Goal: Task Accomplishment & Management: Use online tool/utility

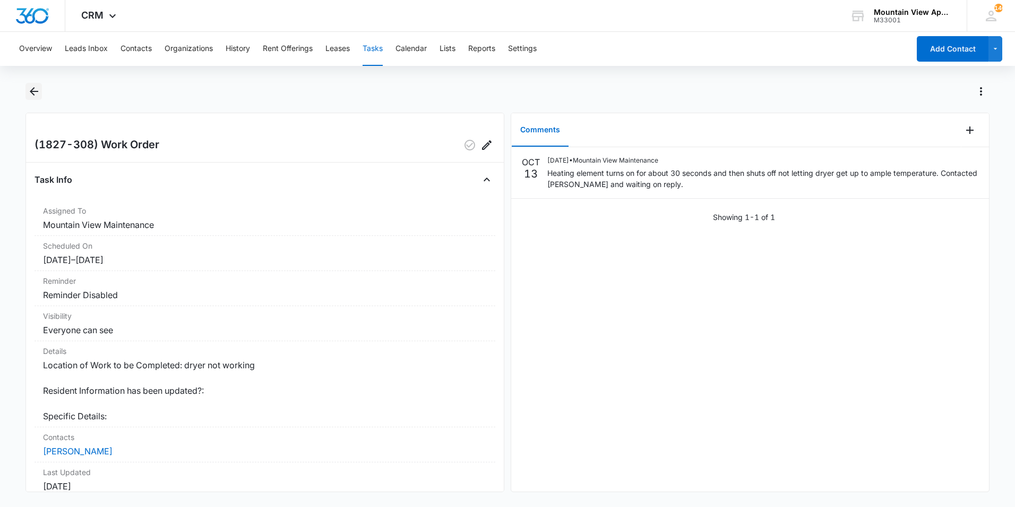
click at [39, 89] on icon "Back" at bounding box center [34, 91] width 13 height 13
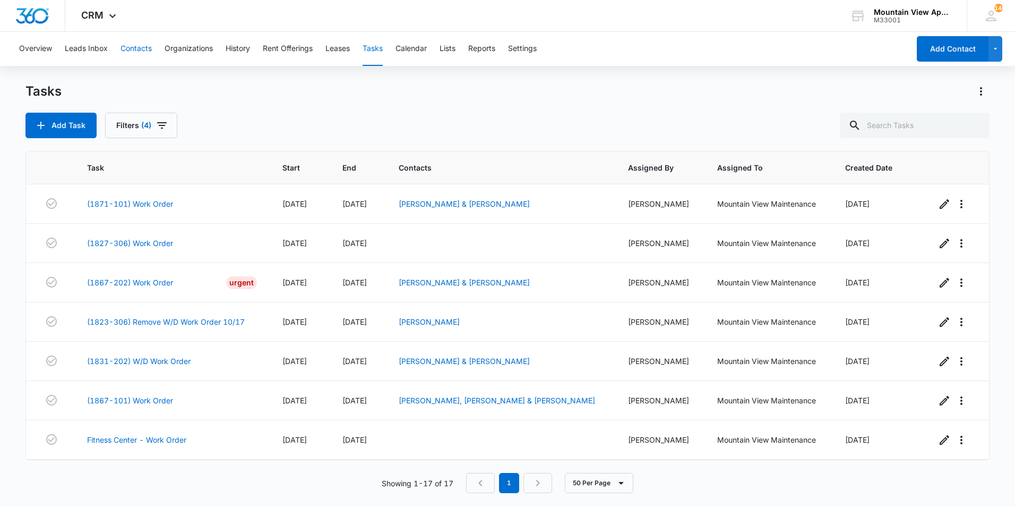
click at [134, 50] on button "Contacts" at bounding box center [136, 49] width 31 height 34
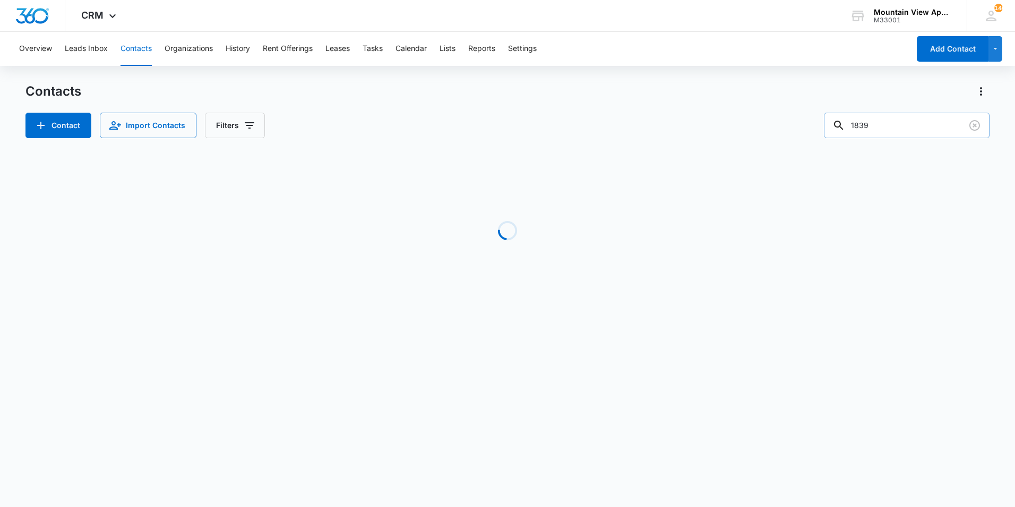
click at [881, 121] on input "1839" at bounding box center [907, 125] width 166 height 25
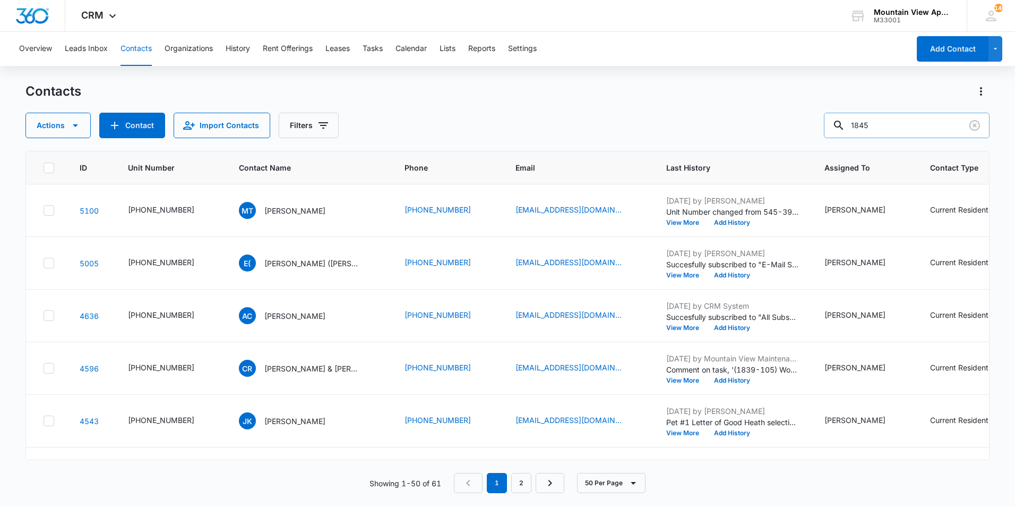
type input "1845"
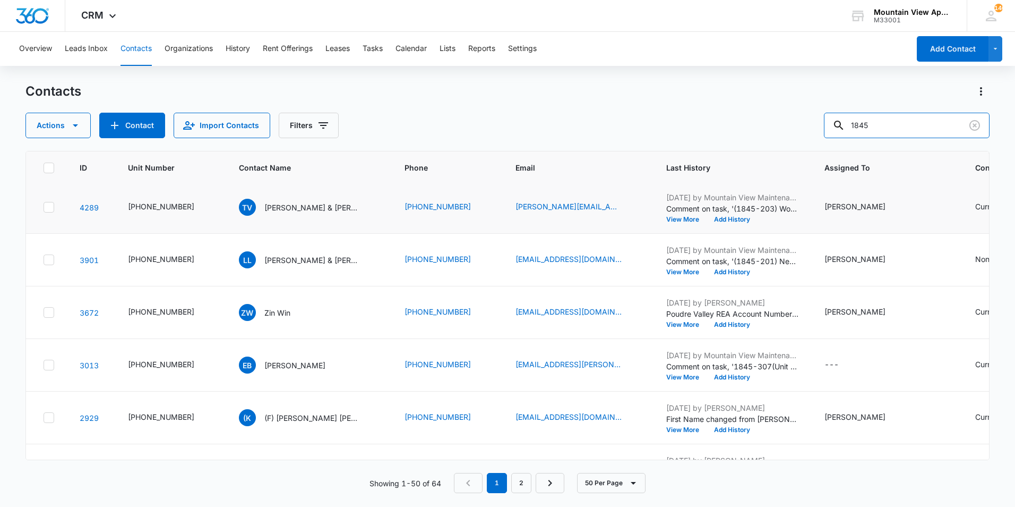
scroll to position [372, 0]
click at [372, 46] on button "Tasks" at bounding box center [373, 49] width 20 height 34
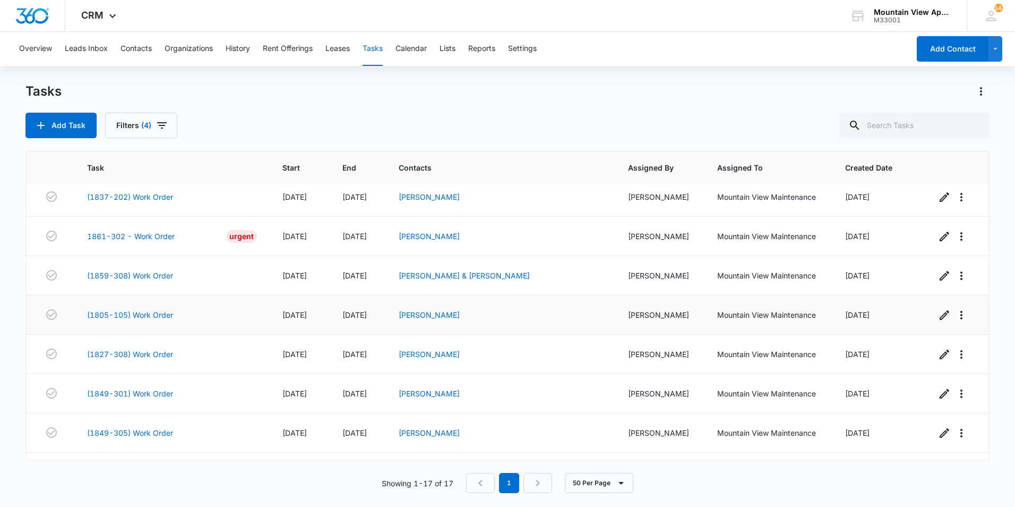
scroll to position [392, 0]
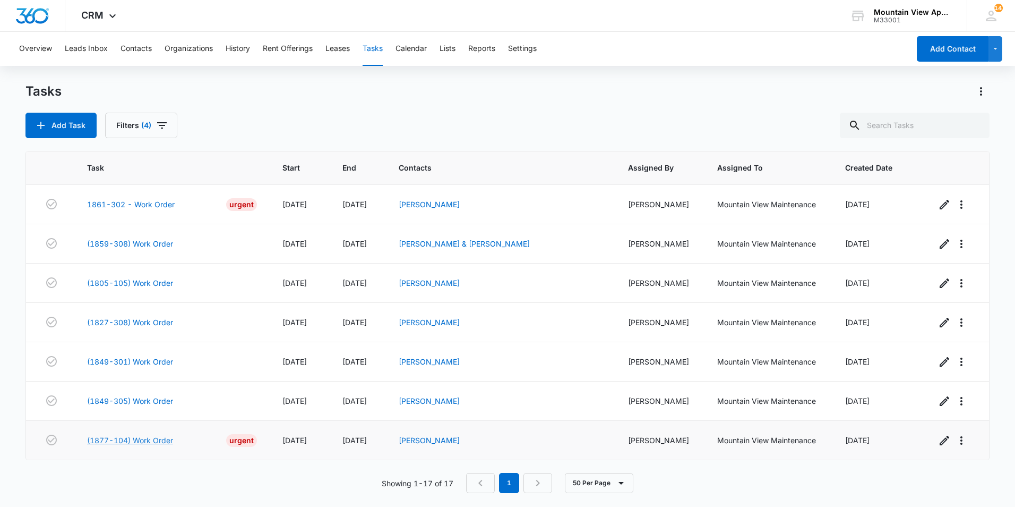
click at [140, 441] on link "(1877-104) Work Order" at bounding box center [130, 439] width 86 height 11
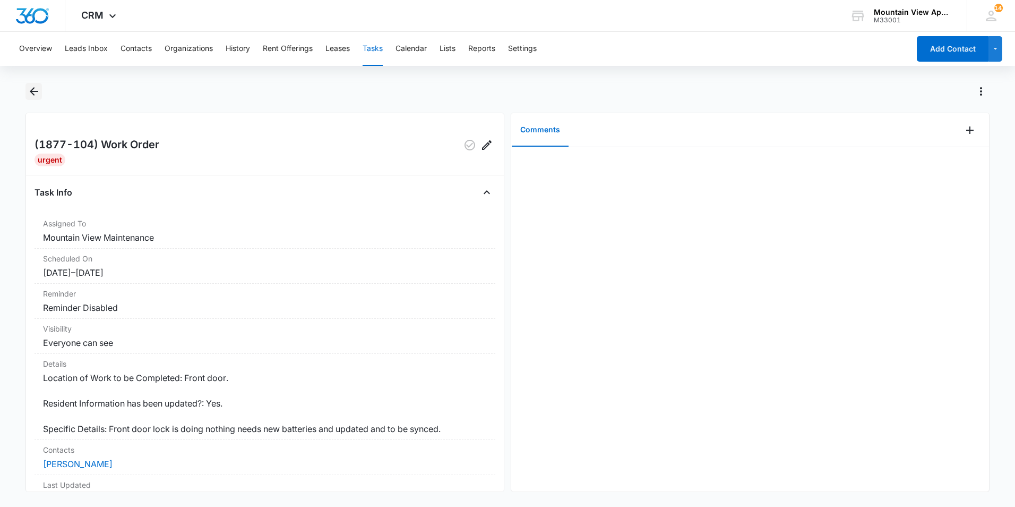
click at [33, 91] on icon "Back" at bounding box center [34, 91] width 8 height 8
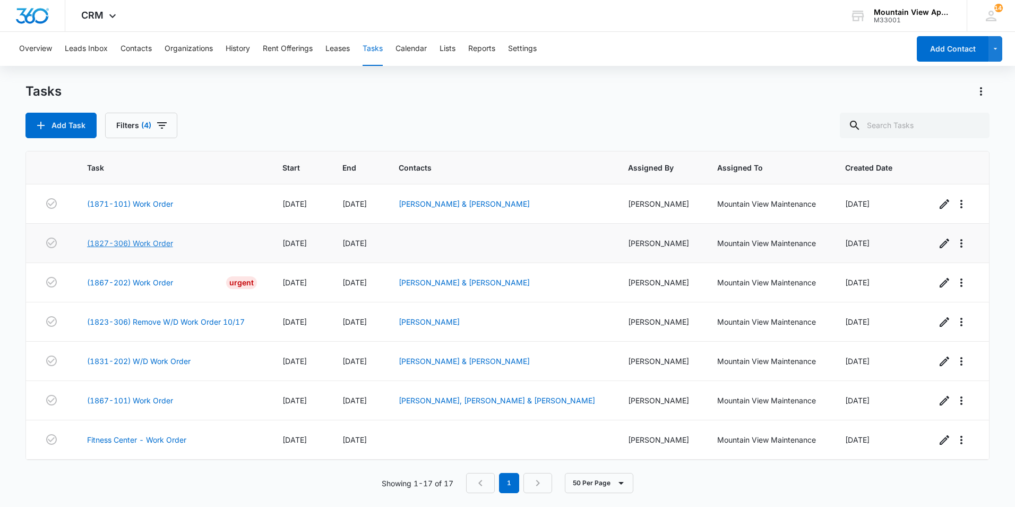
click at [164, 244] on link "(1827-306) Work Order" at bounding box center [130, 242] width 86 height 11
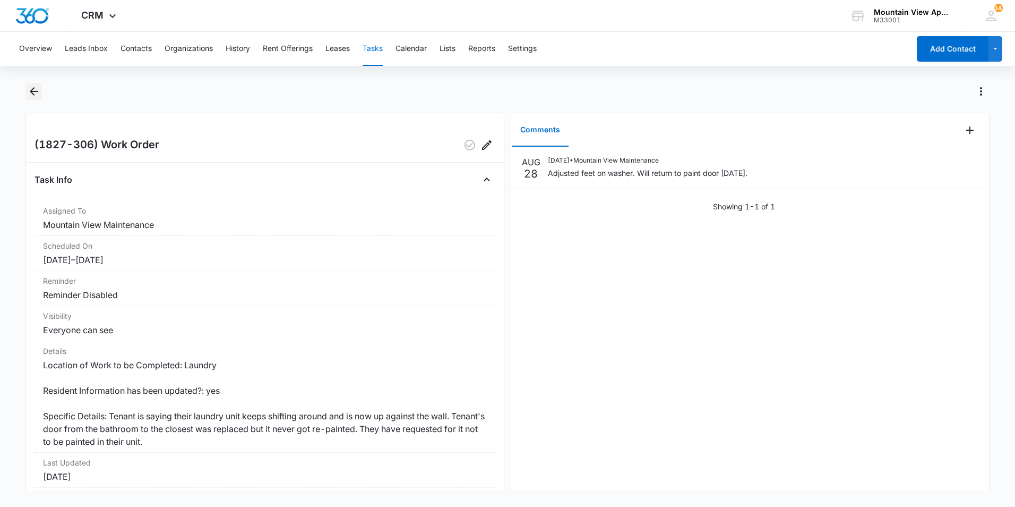
click at [30, 91] on icon "Back" at bounding box center [34, 91] width 8 height 8
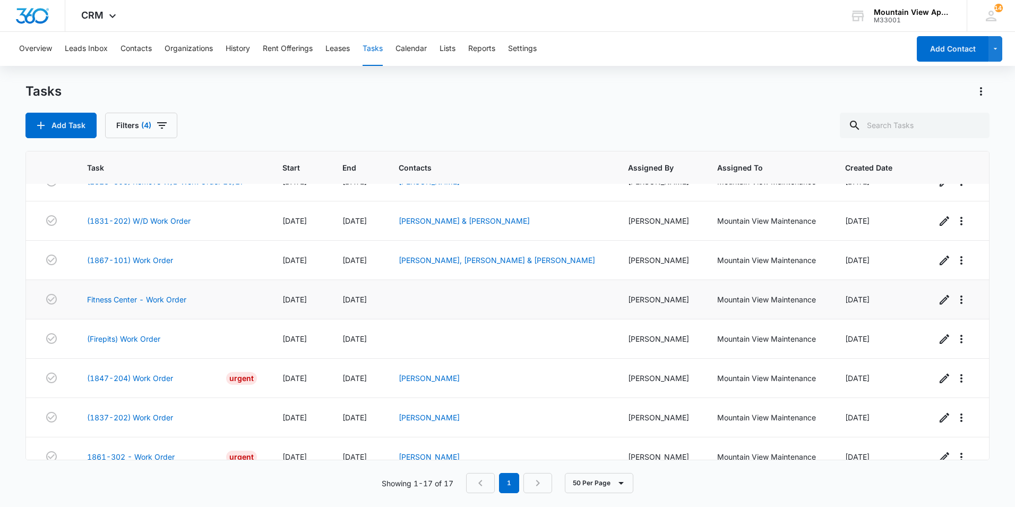
scroll to position [159, 0]
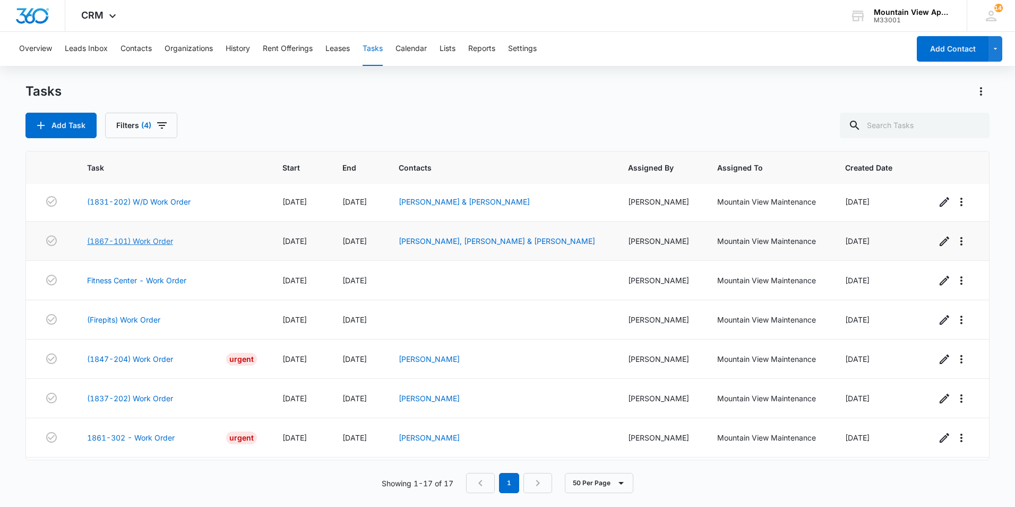
click at [160, 241] on link "(1867-101) Work Order" at bounding box center [130, 240] width 86 height 11
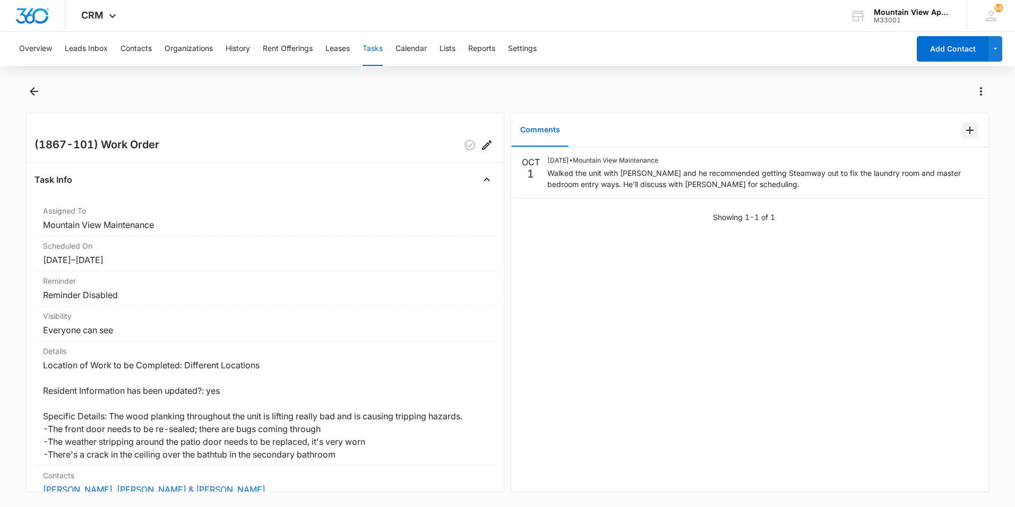
click at [964, 132] on icon "Add Comment" at bounding box center [970, 130] width 13 height 13
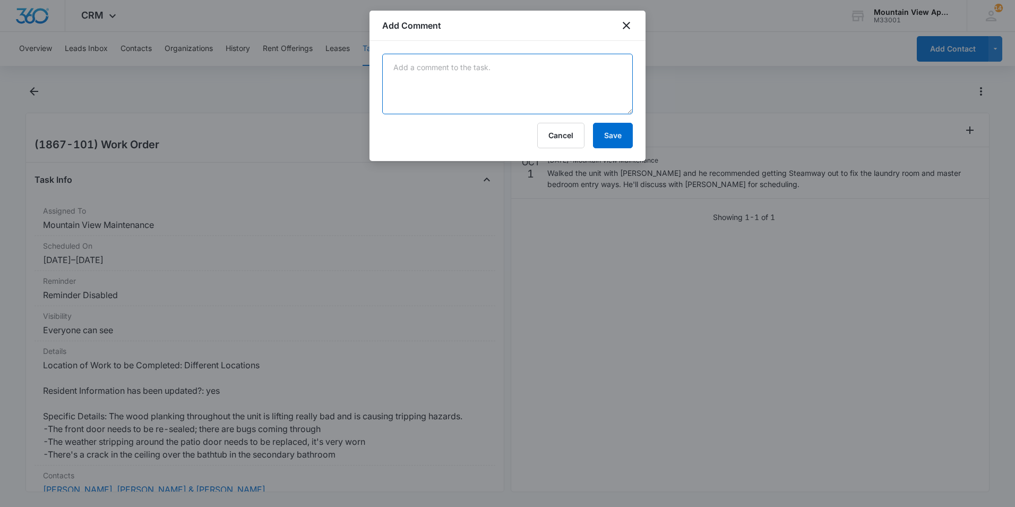
click at [584, 82] on textarea at bounding box center [507, 84] width 251 height 61
type textarea "Paperwork has been submitted to get an assessment done on the flooring for repa…"
click at [618, 134] on button "Save" at bounding box center [613, 135] width 40 height 25
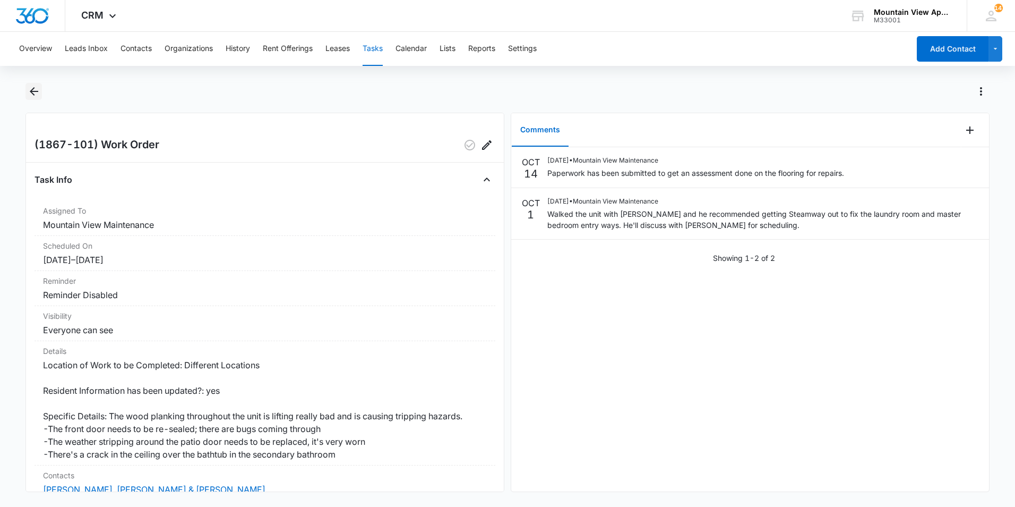
click at [31, 91] on icon "Back" at bounding box center [34, 91] width 8 height 8
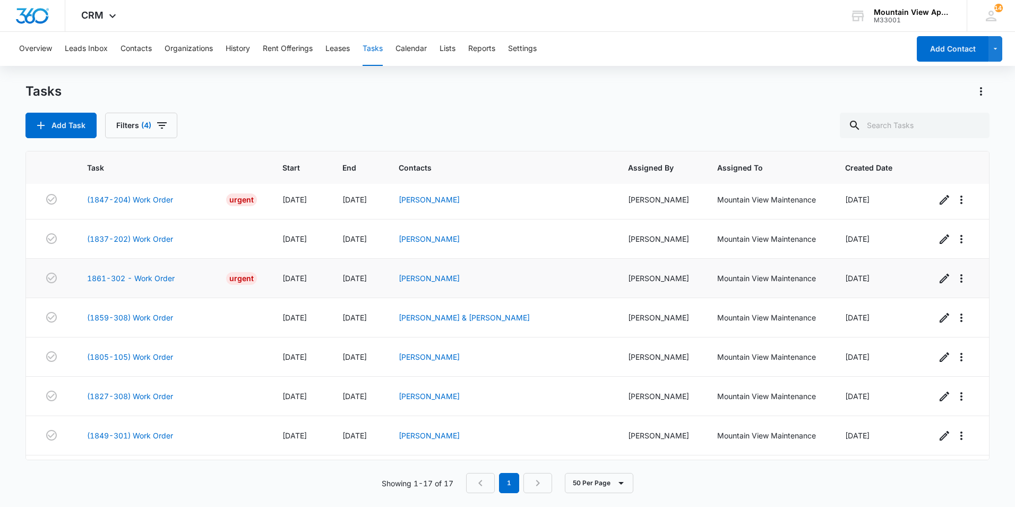
scroll to position [372, 0]
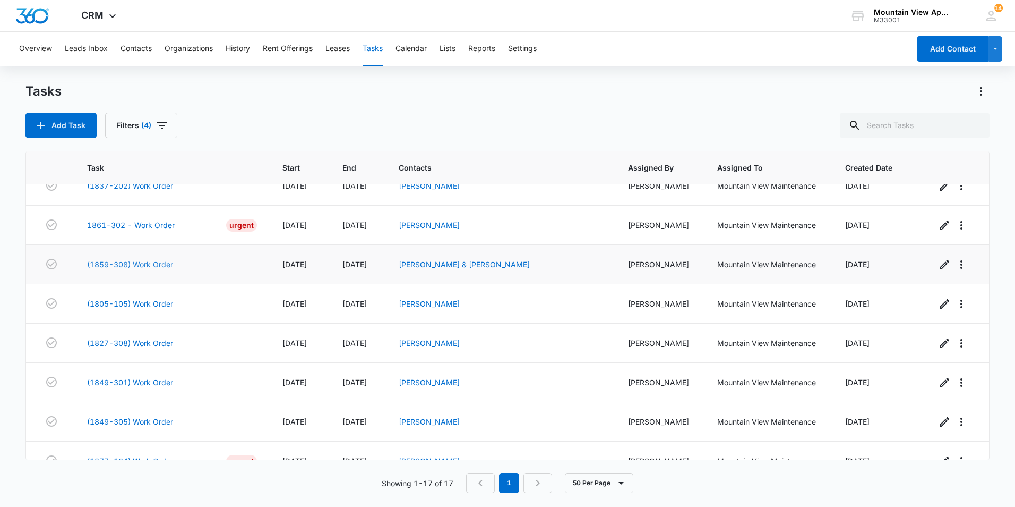
click at [141, 262] on link "(1859-308) Work Order" at bounding box center [130, 264] width 86 height 11
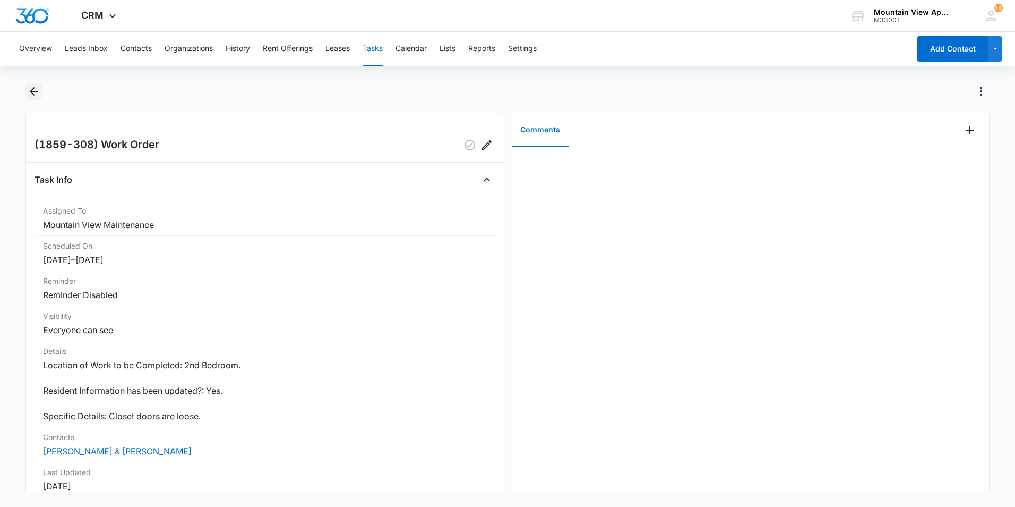
click at [38, 94] on icon "Back" at bounding box center [34, 91] width 13 height 13
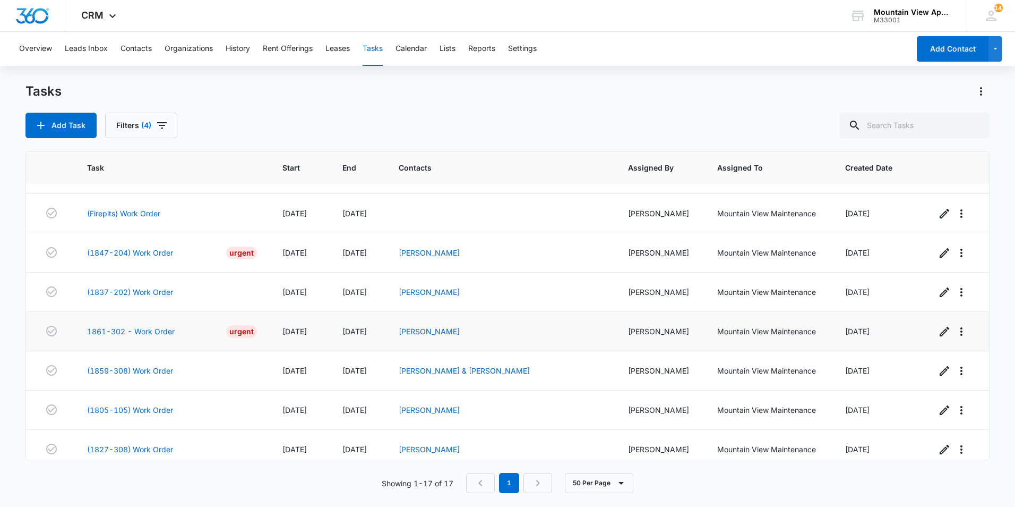
scroll to position [319, 0]
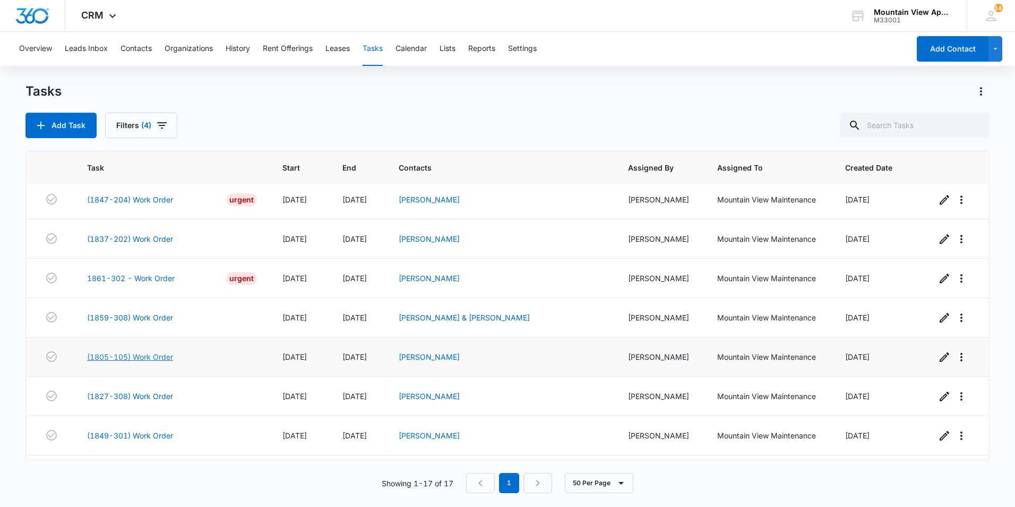
click at [147, 355] on link "(1805-105) Work Order" at bounding box center [130, 356] width 86 height 11
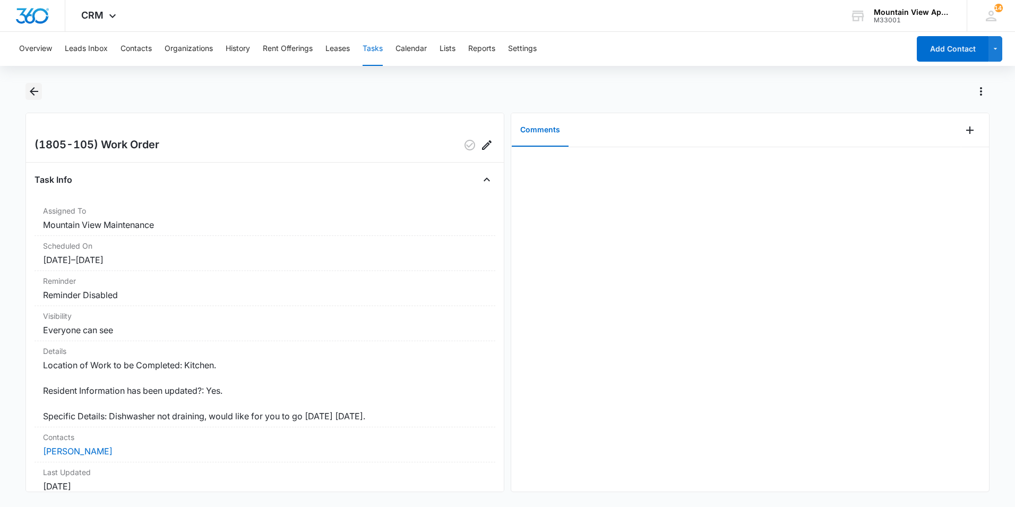
click at [39, 92] on icon "Back" at bounding box center [34, 91] width 13 height 13
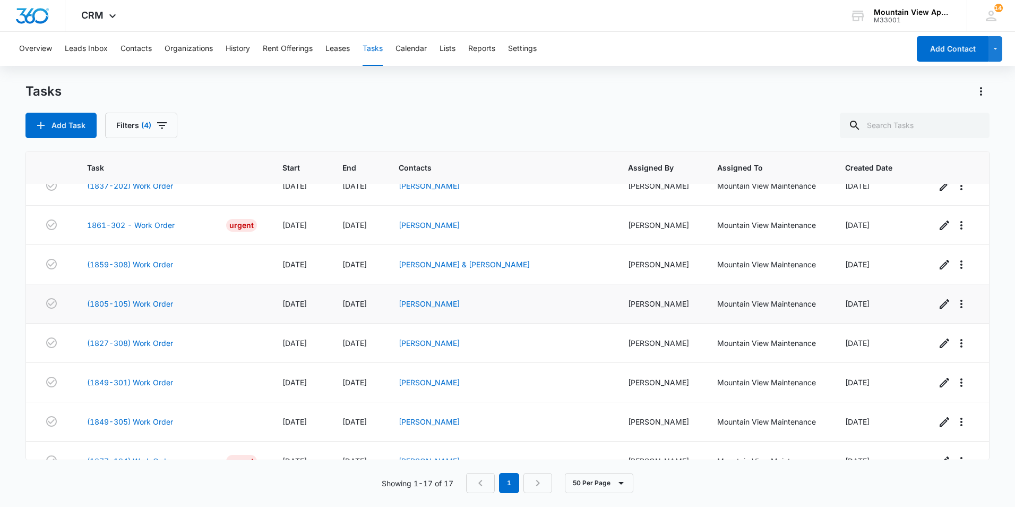
scroll to position [392, 0]
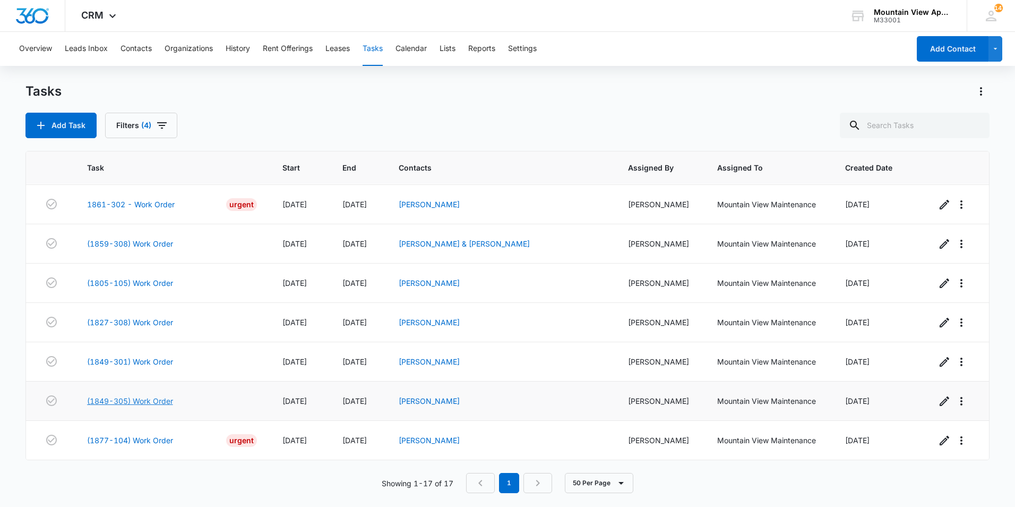
click at [129, 399] on link "(1849-305) Work Order" at bounding box center [130, 400] width 86 height 11
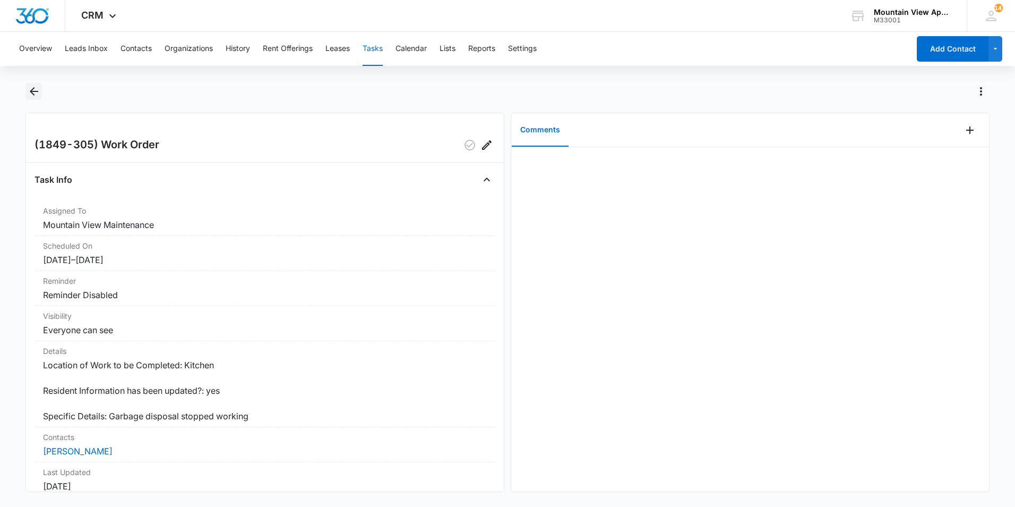
click at [32, 90] on icon "Back" at bounding box center [34, 91] width 13 height 13
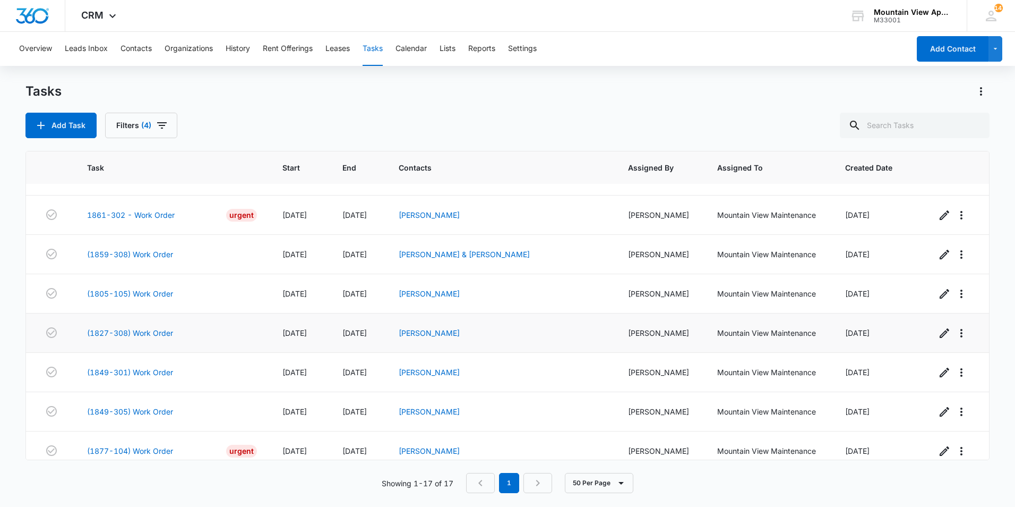
scroll to position [392, 0]
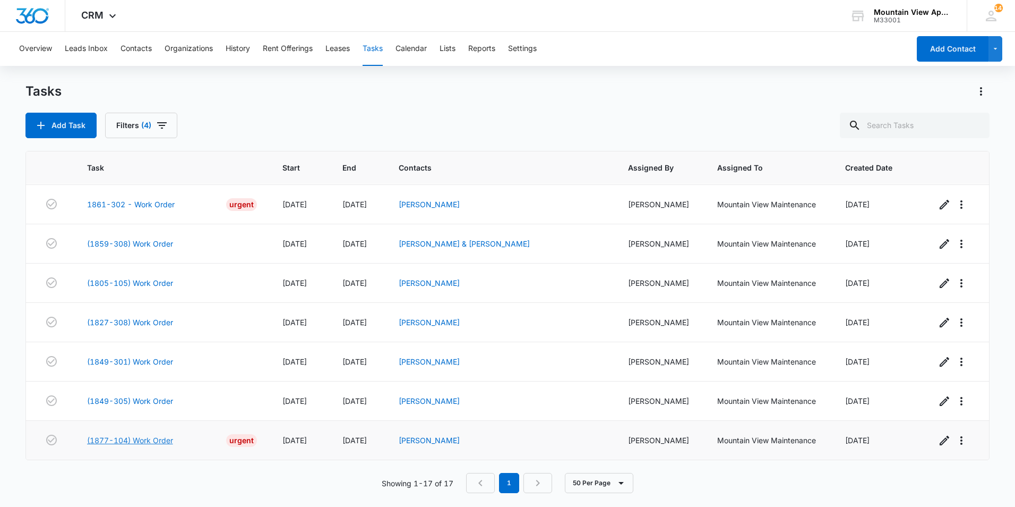
click at [156, 440] on link "(1877-104) Work Order" at bounding box center [130, 439] width 86 height 11
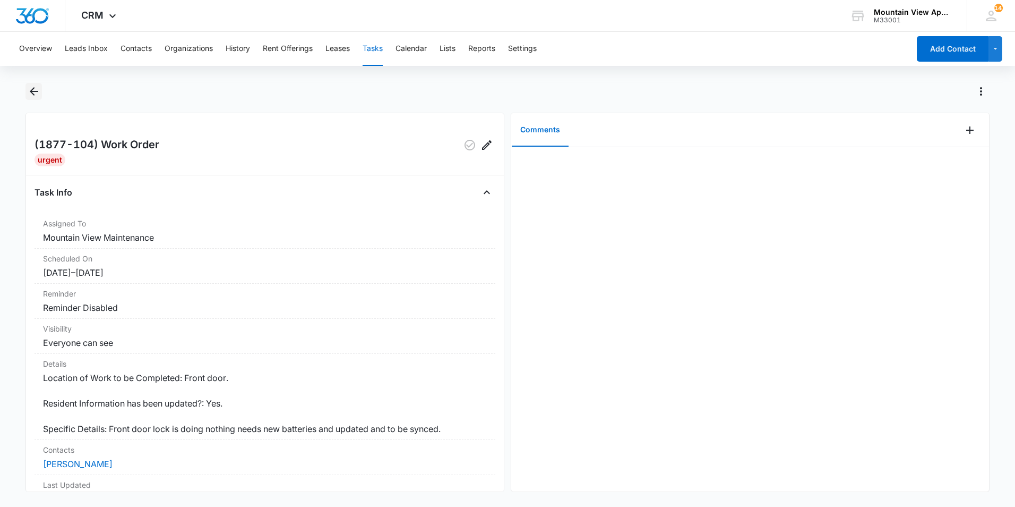
click at [35, 92] on icon "Back" at bounding box center [34, 91] width 13 height 13
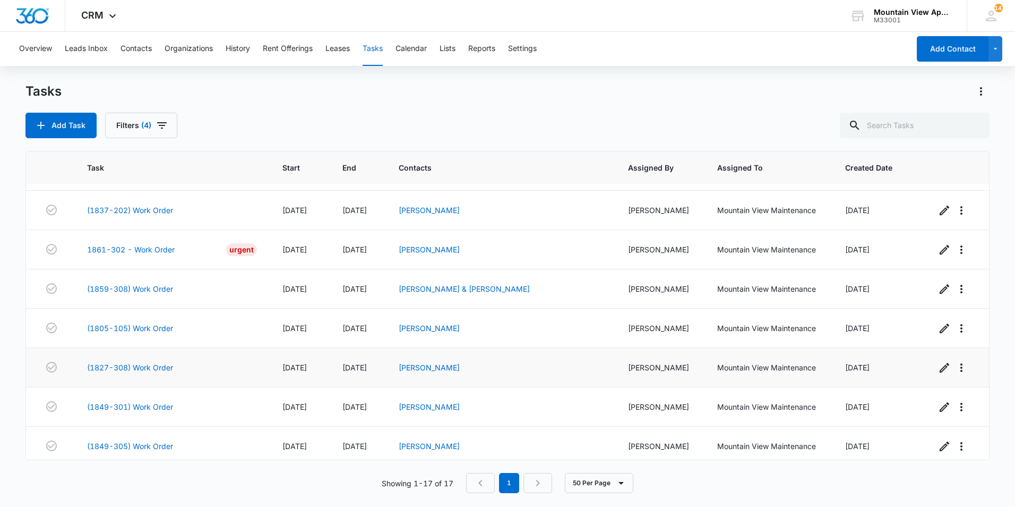
scroll to position [392, 0]
